Goal: Navigation & Orientation: Find specific page/section

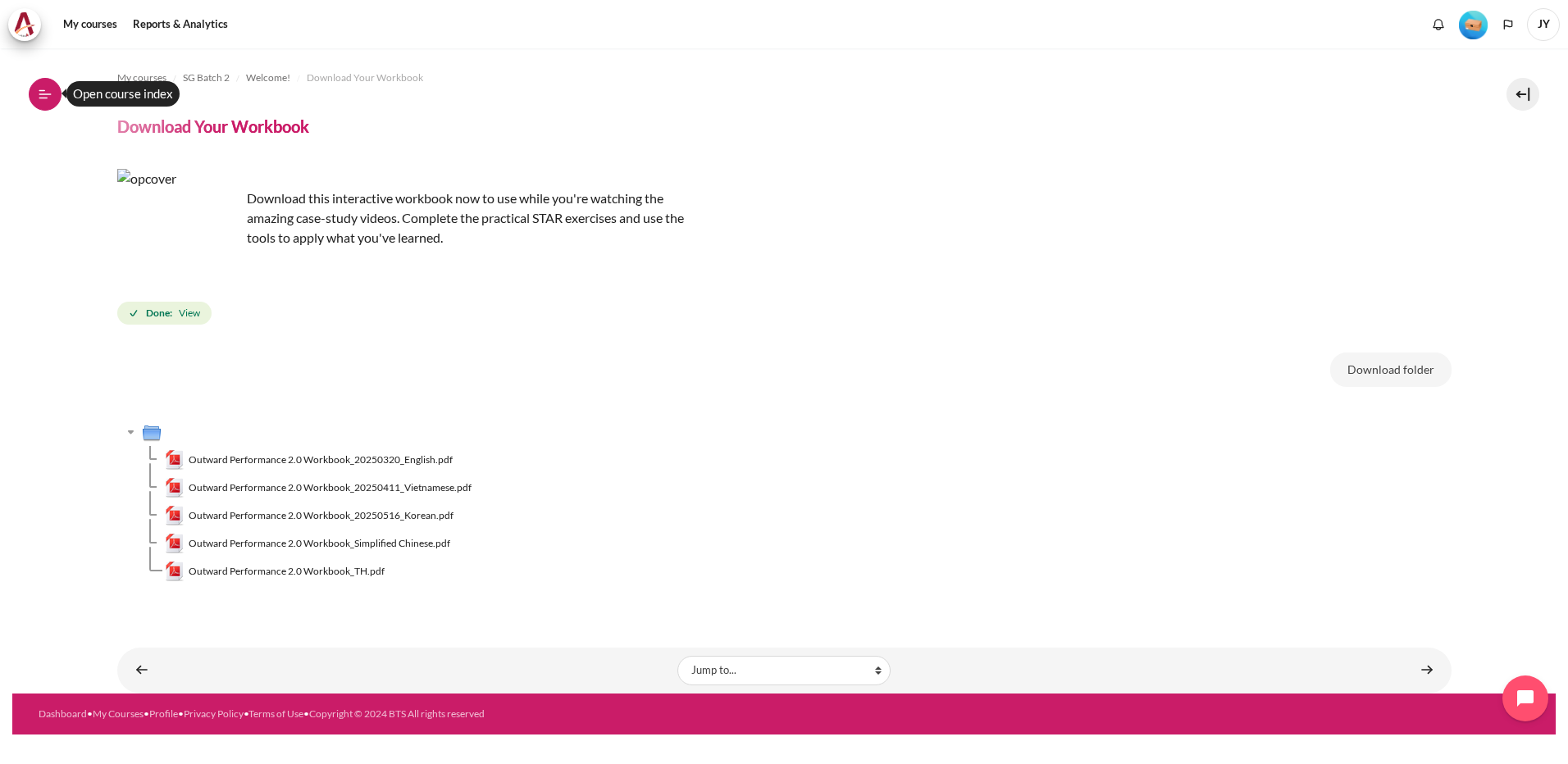
click at [42, 91] on icon at bounding box center [44, 93] width 15 height 15
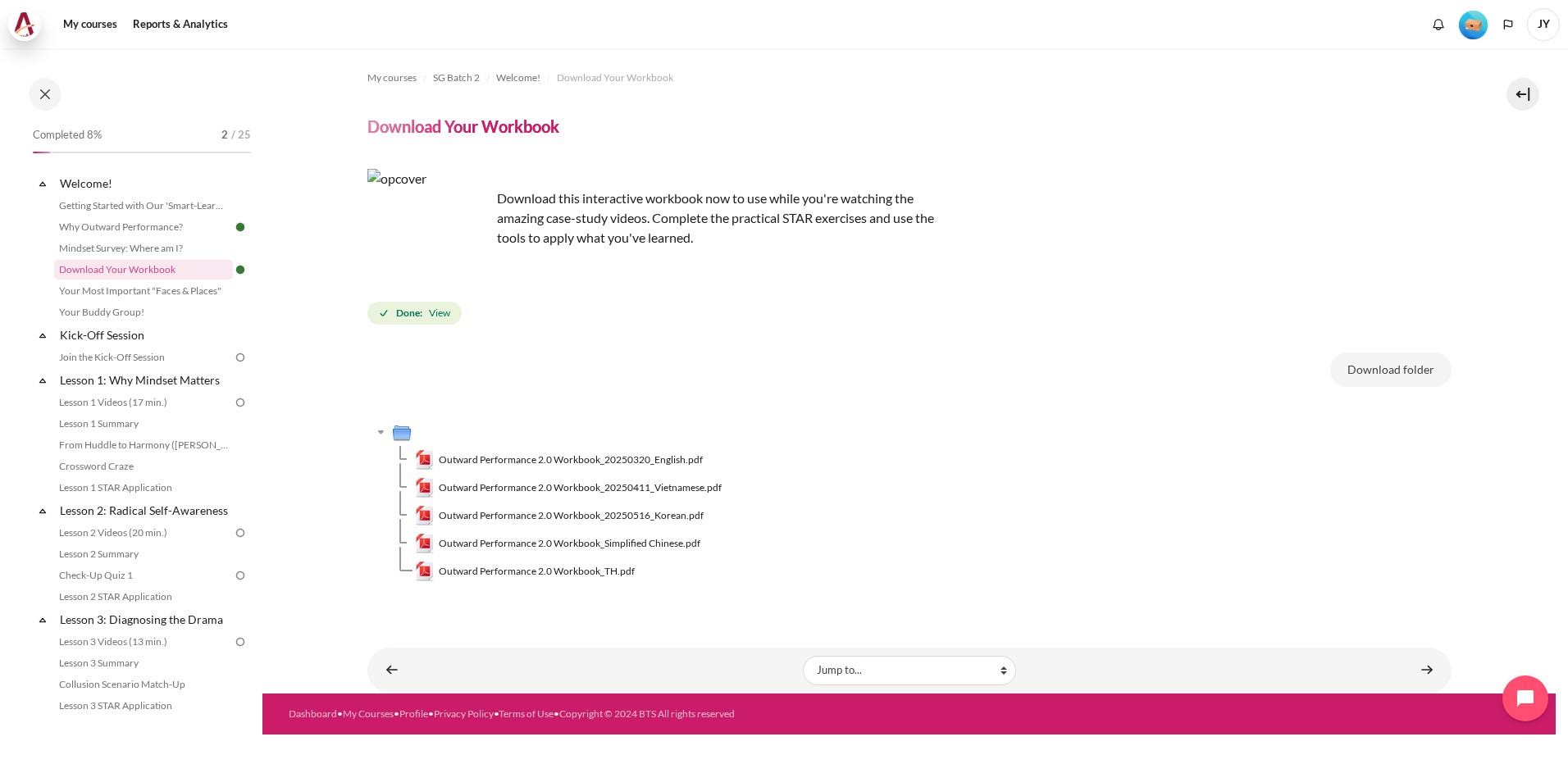
click at [23, 26] on img at bounding box center [24, 25] width 23 height 25
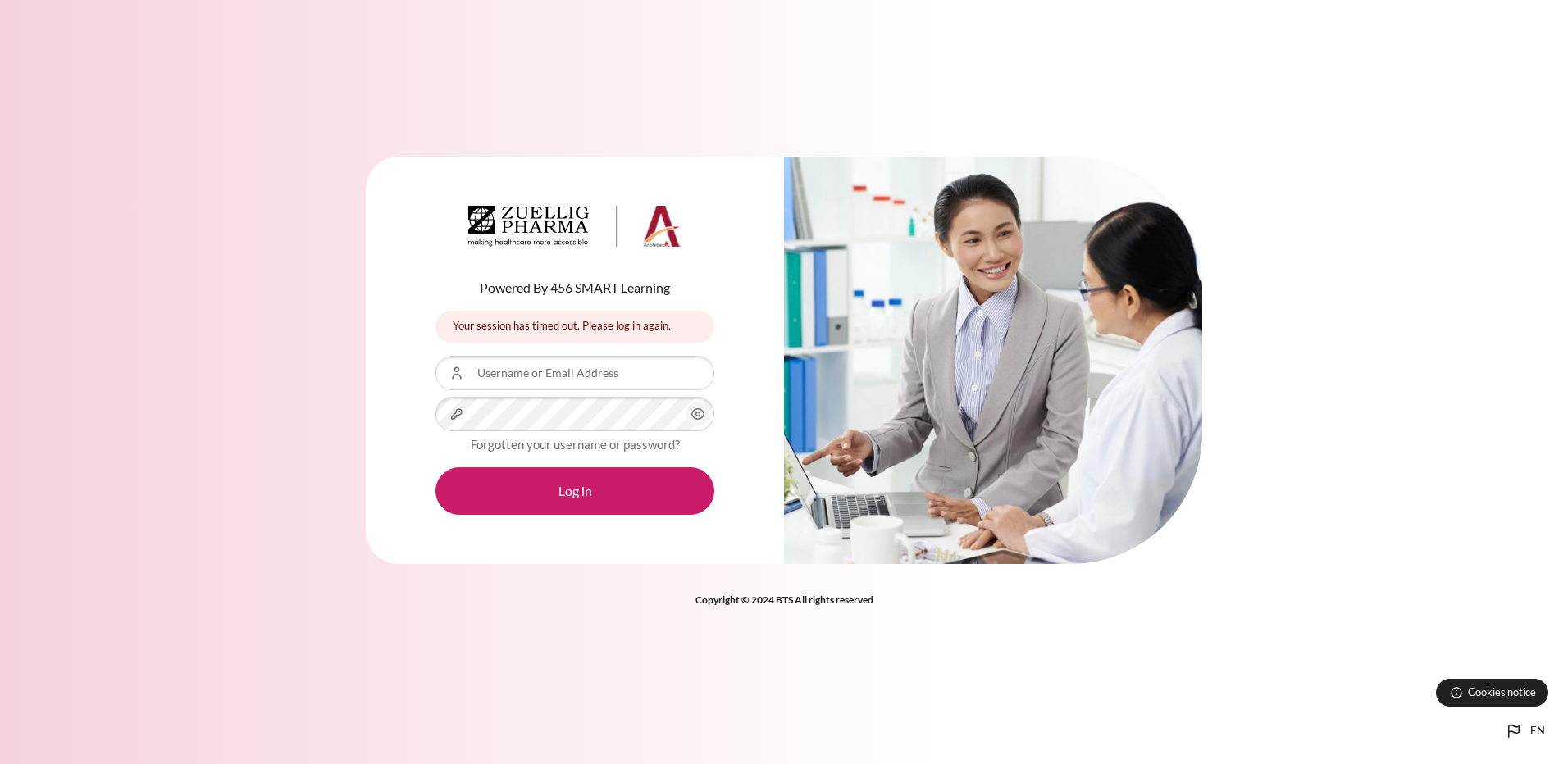
type input "[EMAIL_ADDRESS][DOMAIN_NAME]"
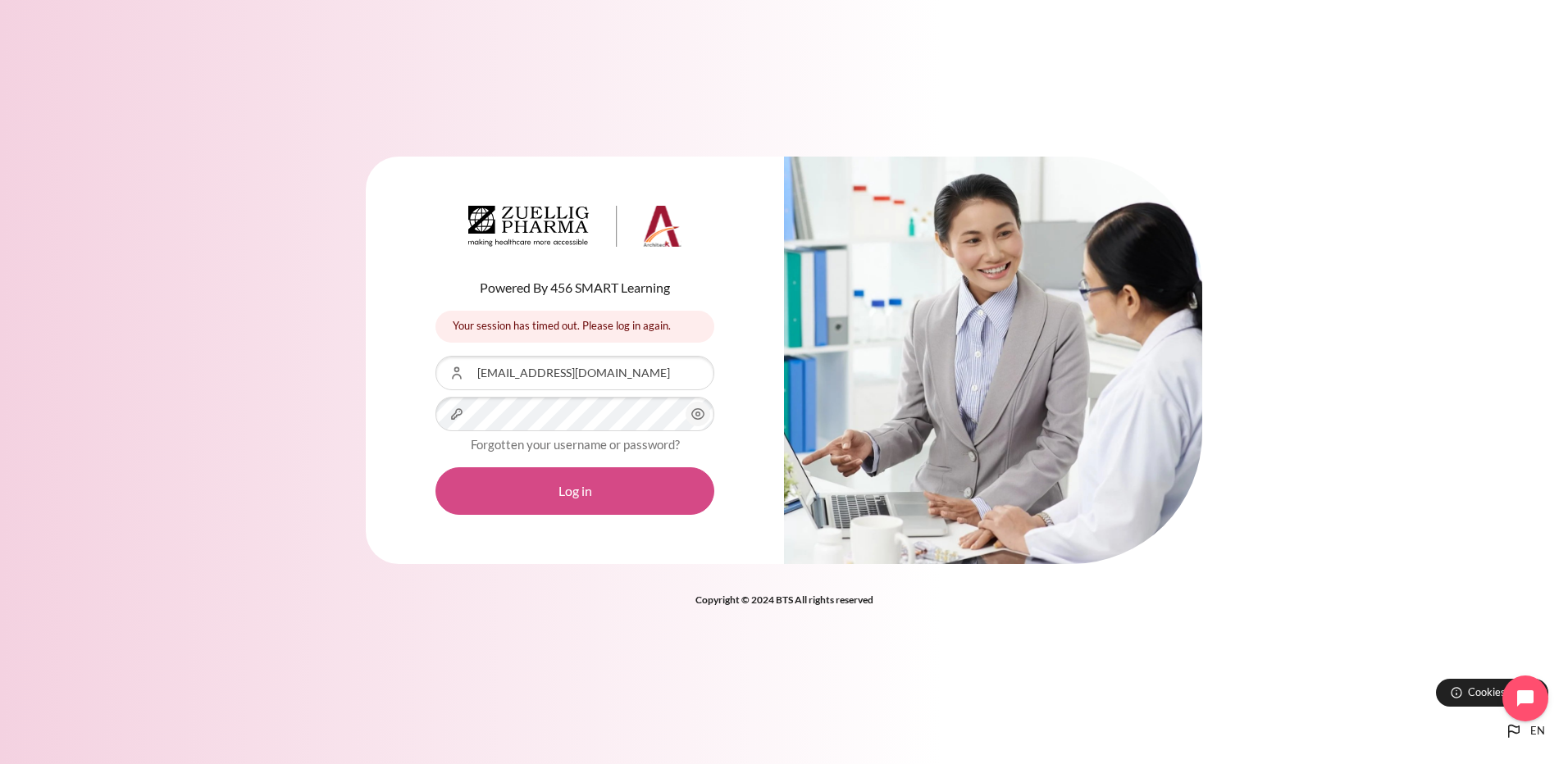
click at [564, 490] on button "Log in" at bounding box center [575, 491] width 279 height 47
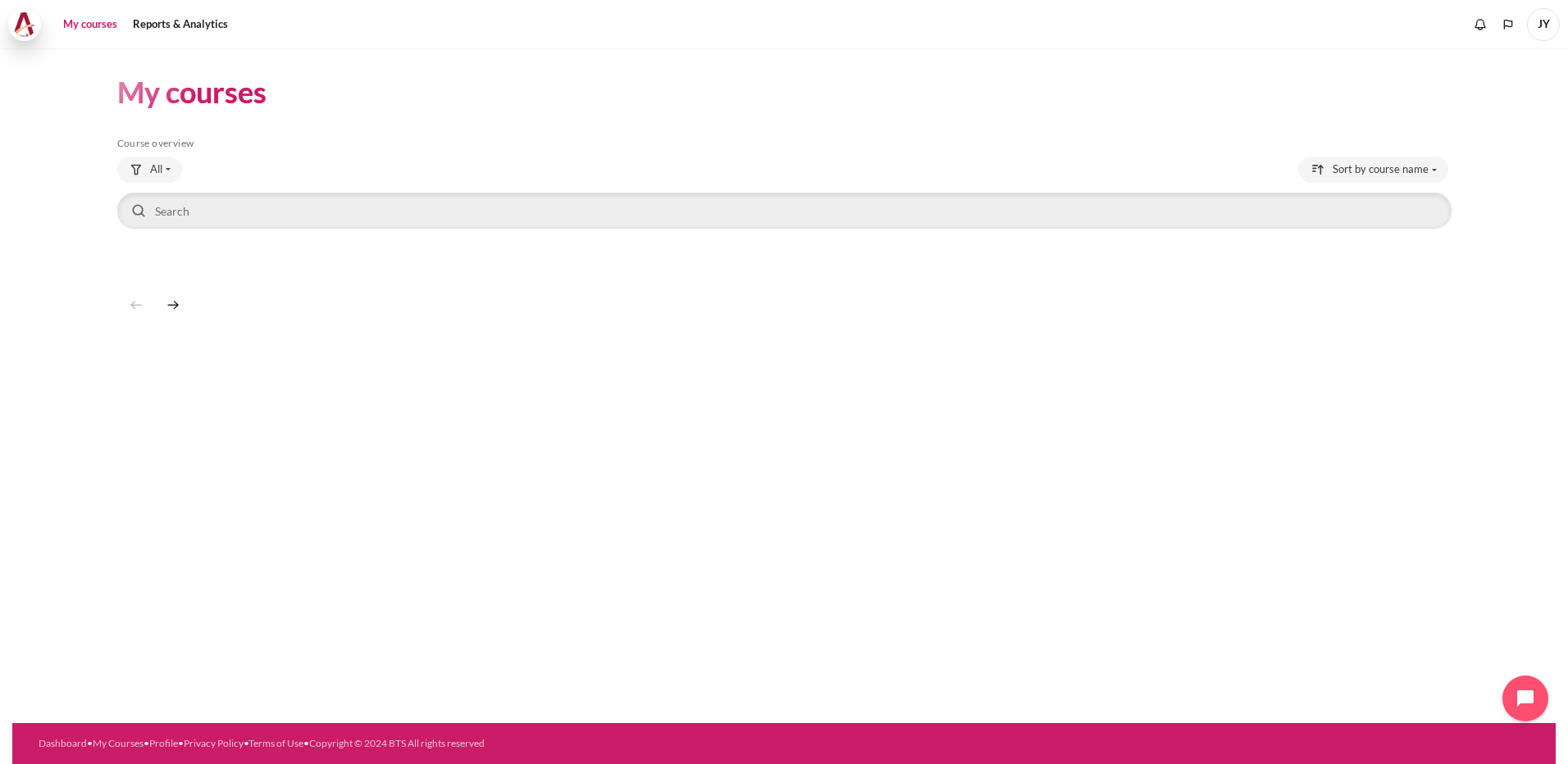
click at [27, 23] on img at bounding box center [24, 25] width 23 height 25
click at [232, 310] on figure "Content" at bounding box center [239, 327] width 244 height 164
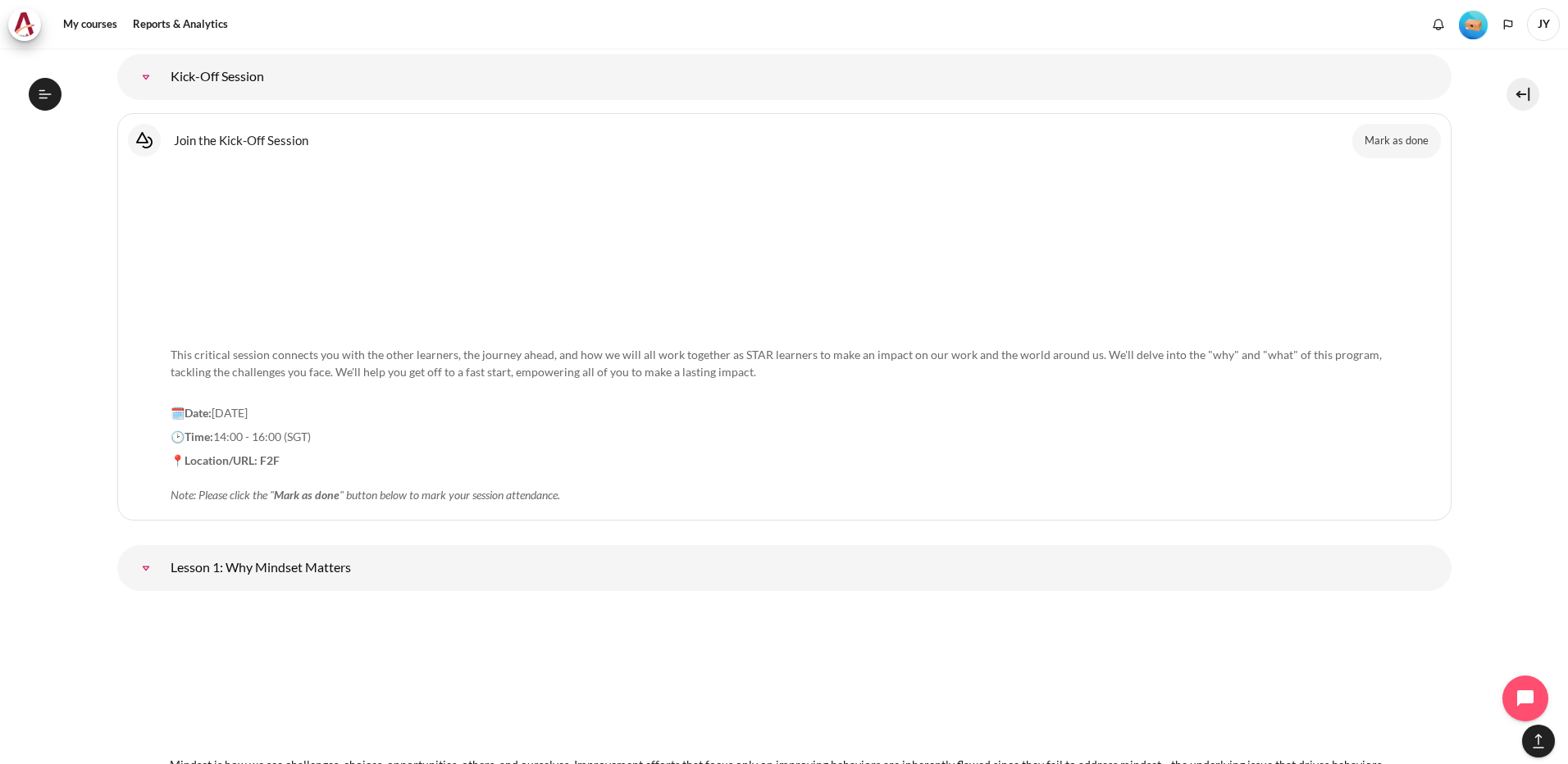
scroll to position [1849, 0]
